Goal: Task Accomplishment & Management: Use online tool/utility

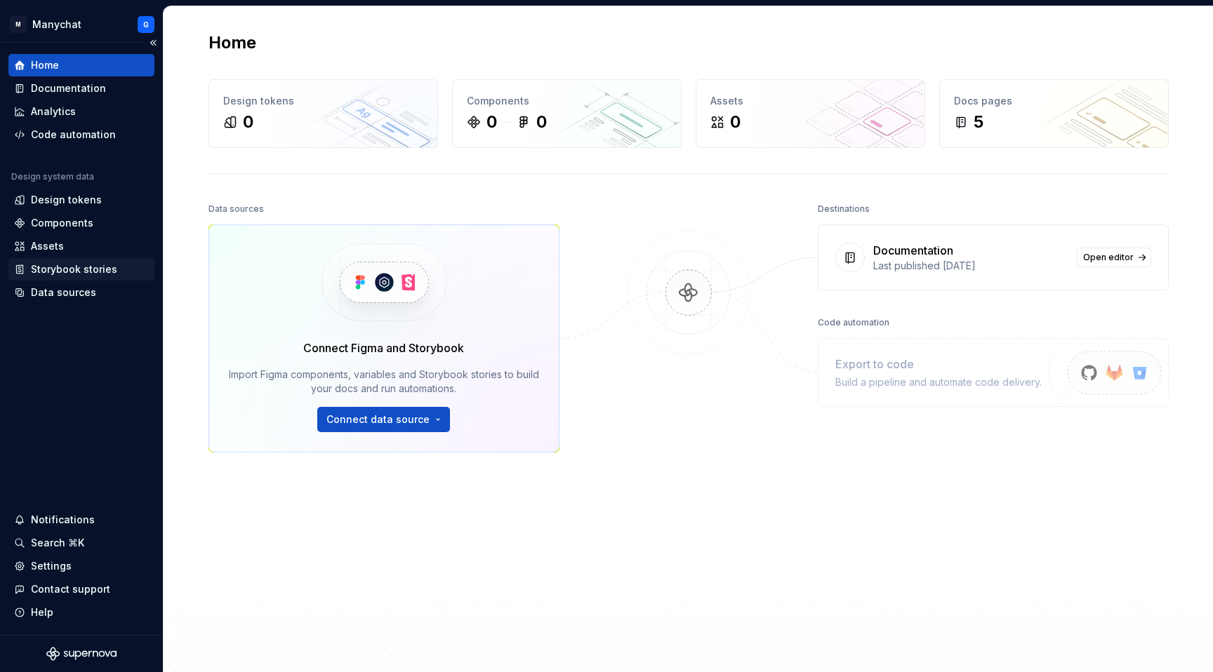
click at [40, 268] on div "Storybook stories" at bounding box center [74, 270] width 86 height 14
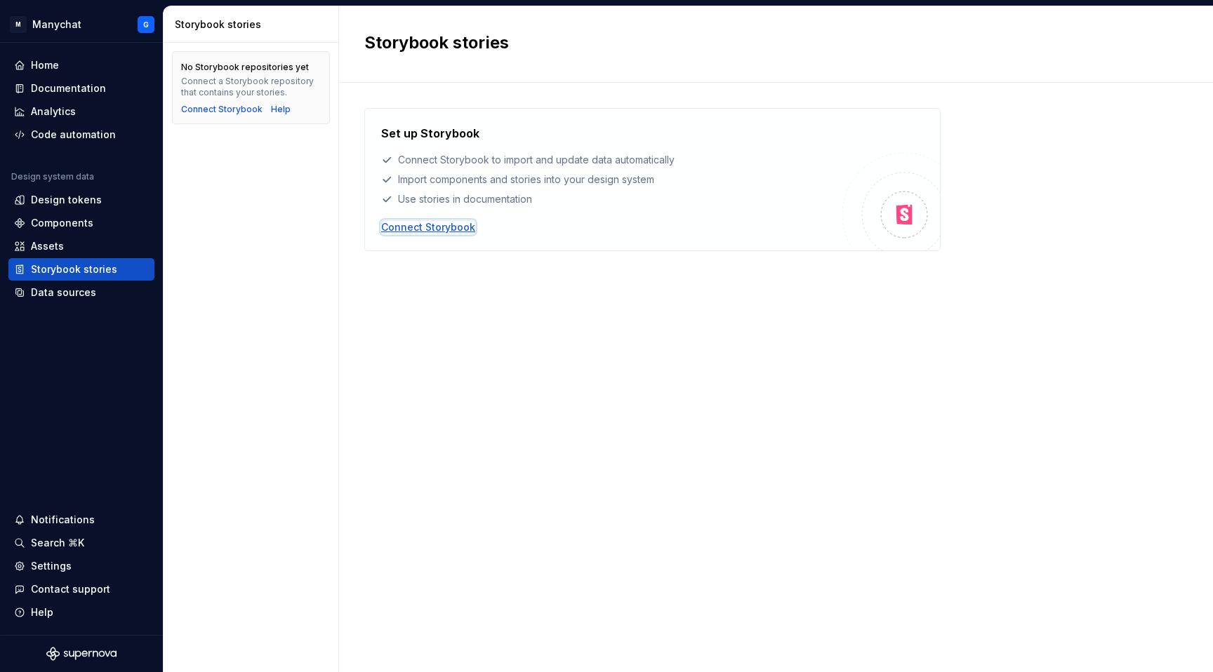
click at [404, 229] on div "Connect Storybook" at bounding box center [428, 227] width 94 height 14
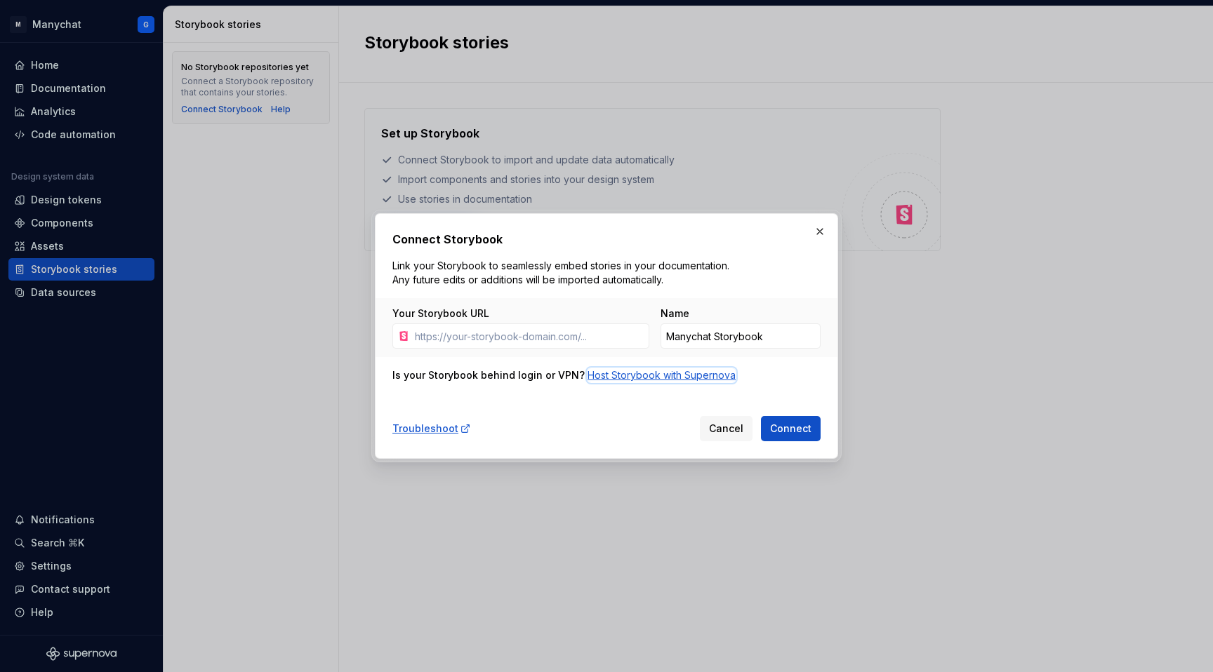
click at [603, 377] on div "Host Storybook with Supernova" at bounding box center [662, 376] width 148 height 14
